Goal: Transaction & Acquisition: Purchase product/service

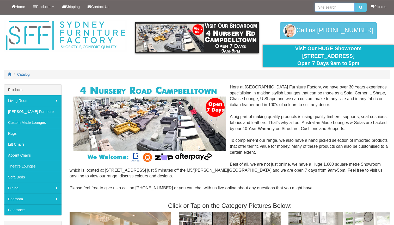
click at [336, 7] on input "search" at bounding box center [334, 7] width 40 height 9
type input "Priemere"
click at [359, 7] on button "submit" at bounding box center [360, 7] width 12 height 9
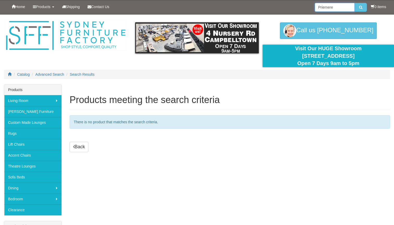
click at [336, 6] on input "Priemere" at bounding box center [334, 7] width 40 height 9
type input "Premiere"
click at [359, 7] on button "submit" at bounding box center [360, 7] width 12 height 9
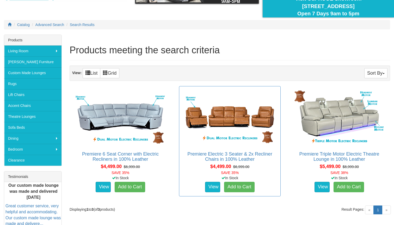
scroll to position [53, 0]
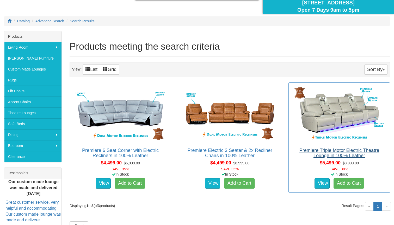
click at [327, 156] on link "Premiere Triple Motor Electric Theatre Lounge in 100% Leather" at bounding box center [339, 153] width 80 height 10
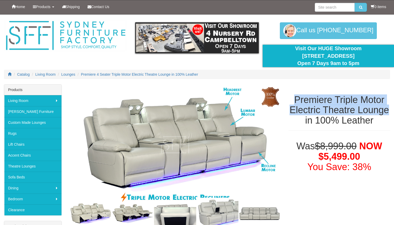
drag, startPoint x: 292, startPoint y: 97, endPoint x: 335, endPoint y: 117, distance: 47.5
click at [335, 117] on h1 "Premiere Triple Motor Electric Theatre Lounge in 100% Leather" at bounding box center [339, 110] width 102 height 31
copy h1 "Premiere Triple Motor Electric Theatre Lounge"
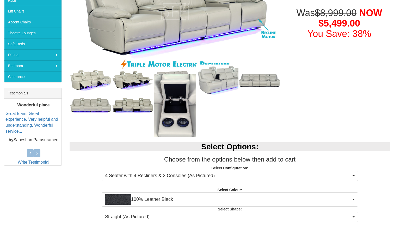
scroll to position [135, 0]
